Goal: Find specific page/section: Find specific page/section

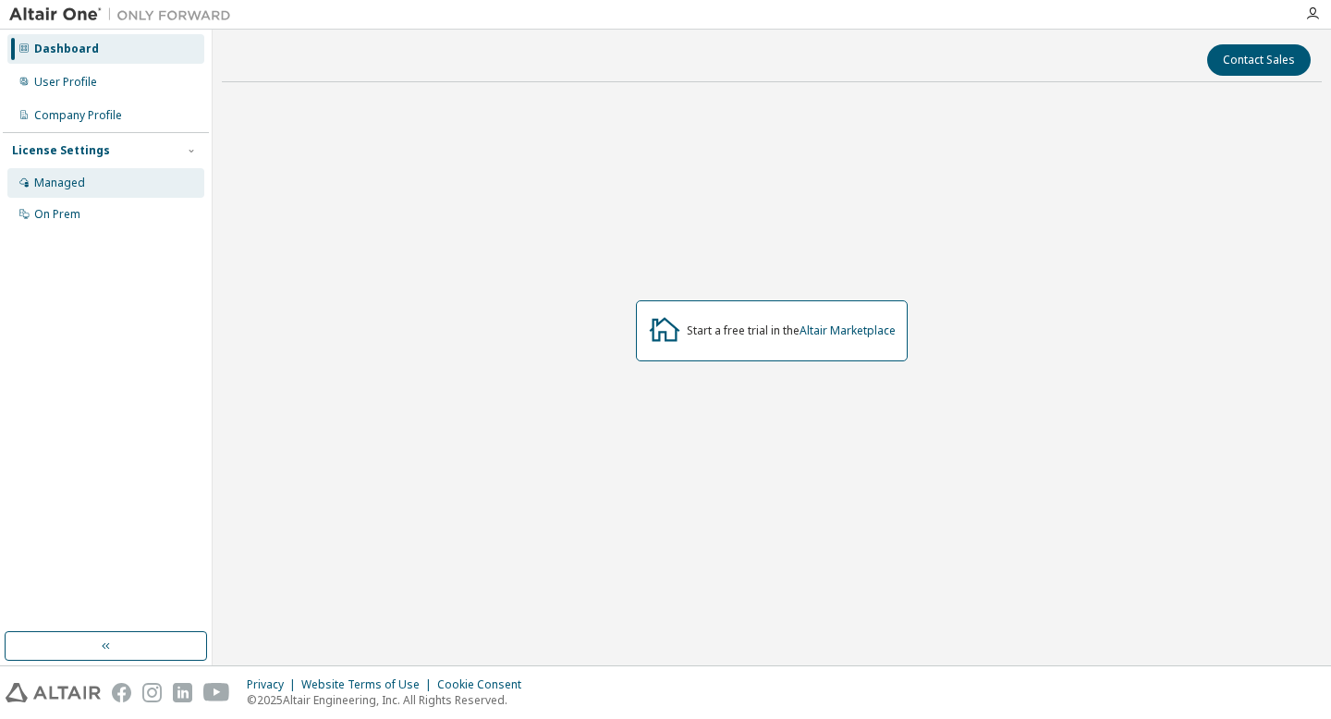
click at [67, 187] on div "Managed" at bounding box center [59, 183] width 51 height 15
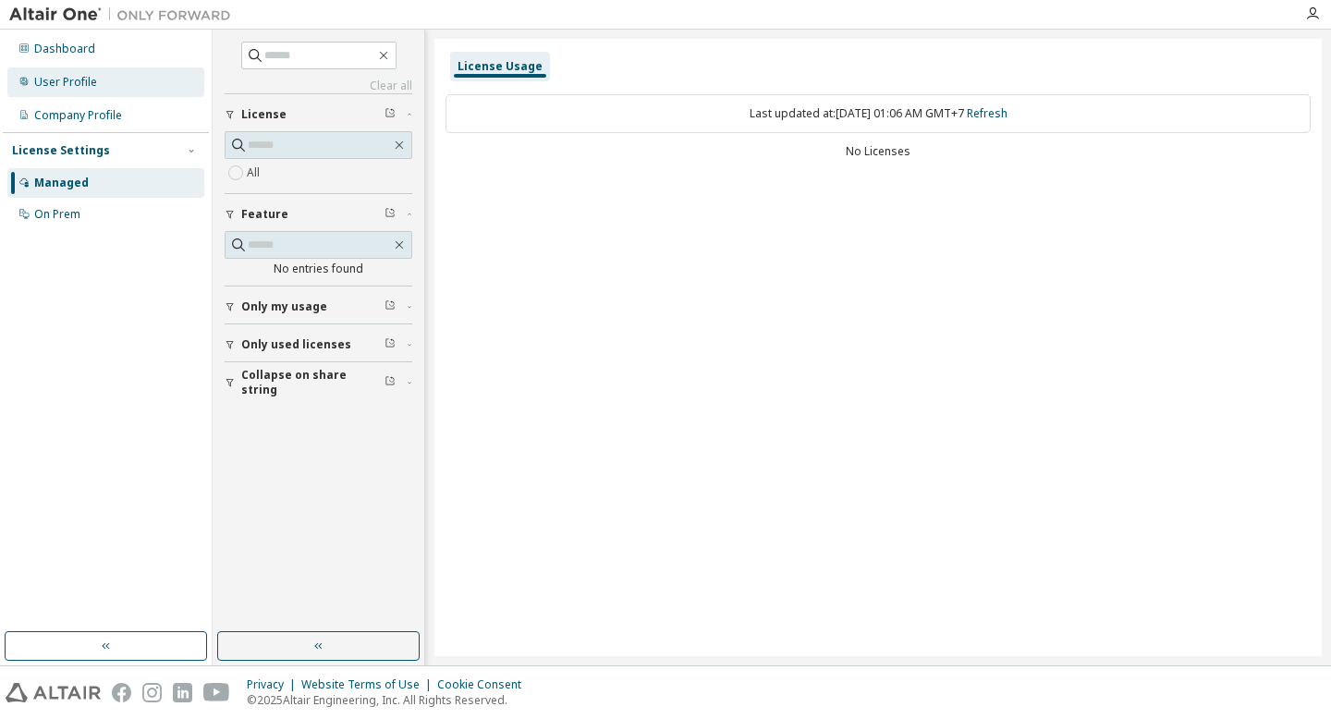
click at [101, 82] on div "User Profile" at bounding box center [105, 82] width 197 height 30
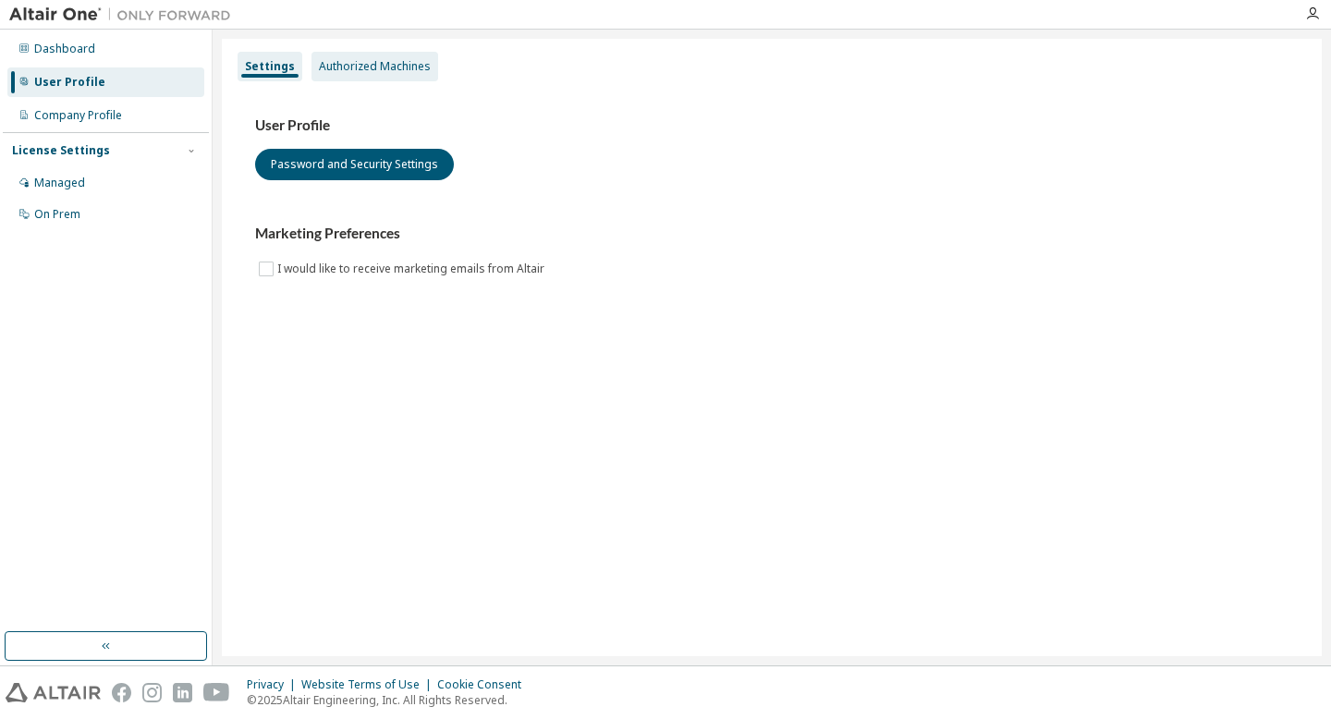
click at [338, 64] on div "Authorized Machines" at bounding box center [375, 66] width 112 height 15
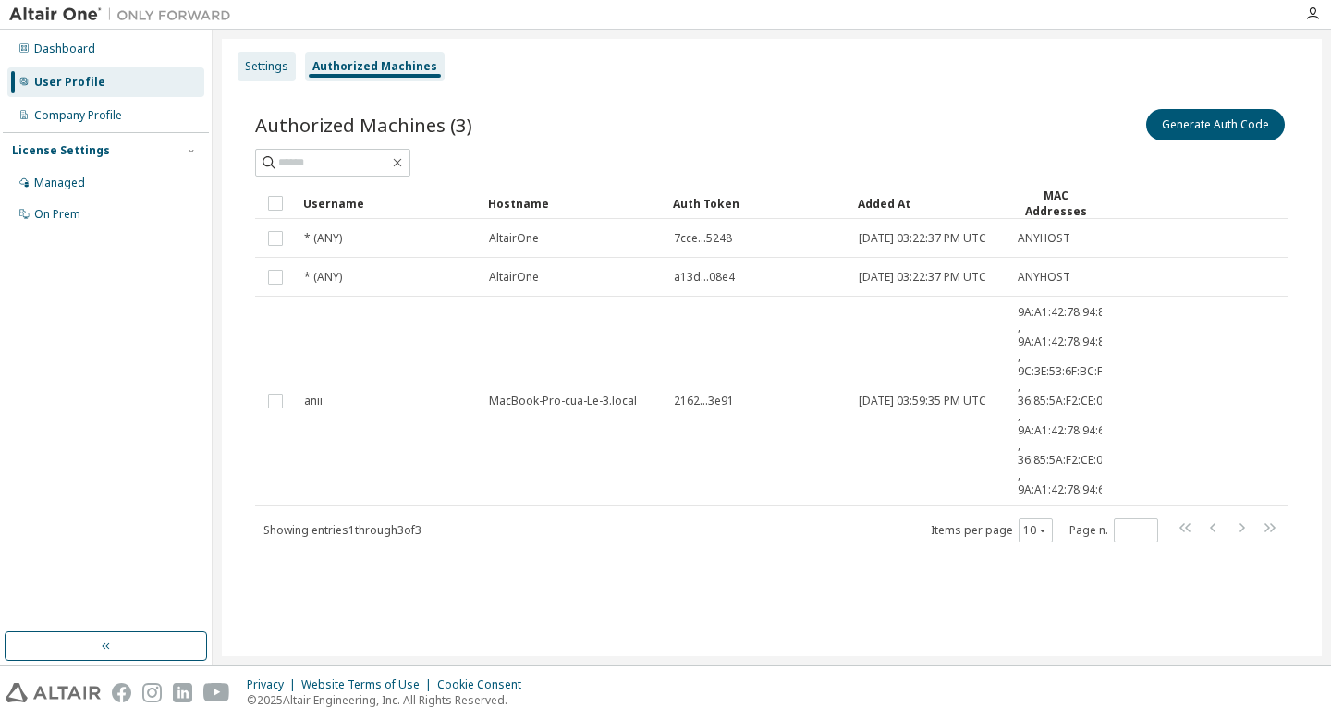
click at [278, 64] on div "Settings" at bounding box center [266, 66] width 43 height 15
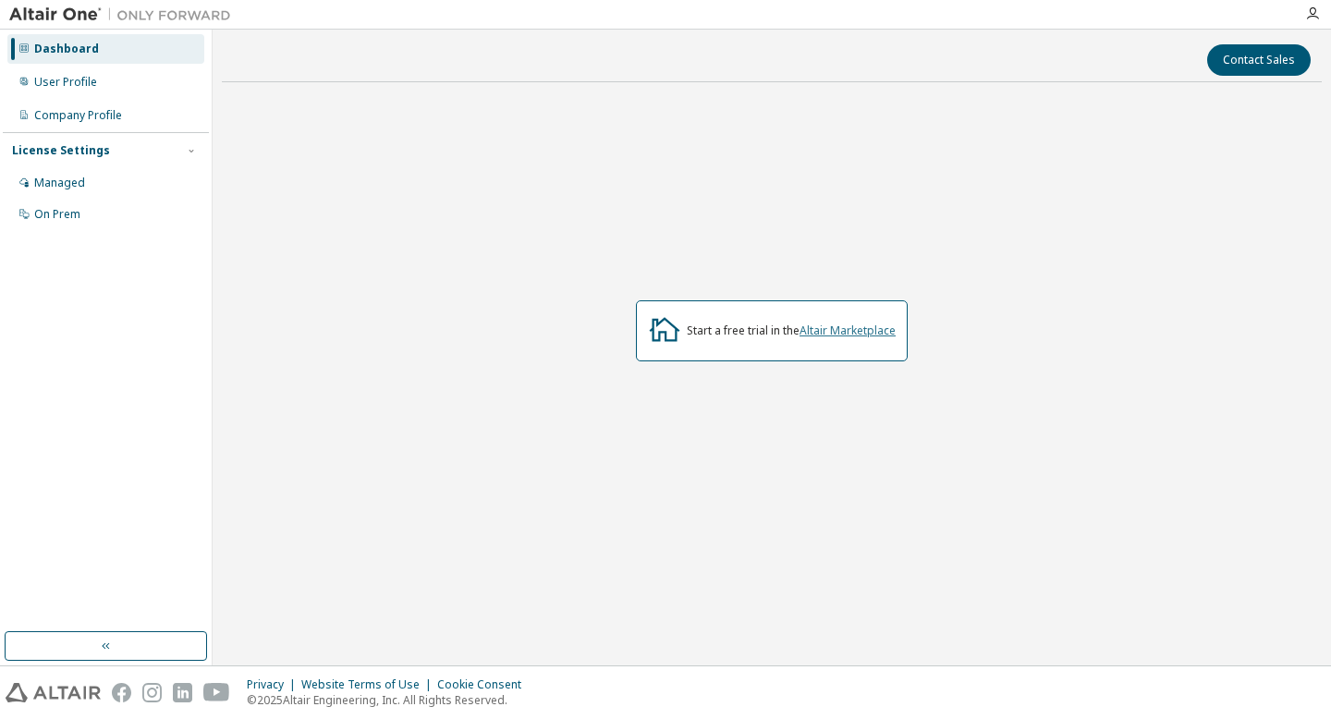
click at [859, 332] on link "Altair Marketplace" at bounding box center [848, 331] width 96 height 16
